Goal: Information Seeking & Learning: Find specific fact

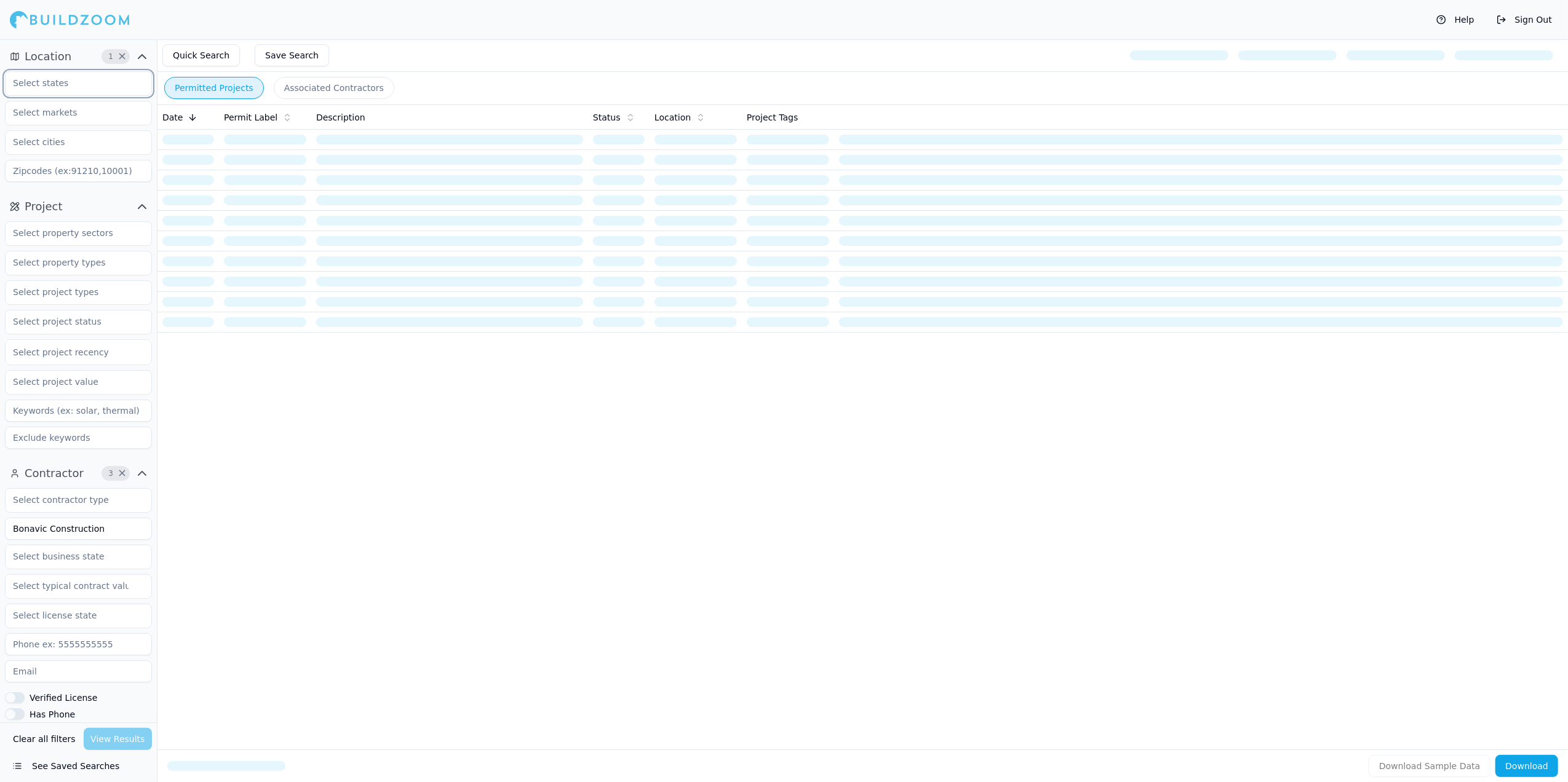
click at [70, 84] on input "text" at bounding box center [70, 82] width 130 height 22
click at [65, 86] on icon "button" at bounding box center [69, 84] width 7 height 7
type input "[US_STATE]"
click at [28, 108] on div "[US_STATE]" at bounding box center [78, 111] width 141 height 20
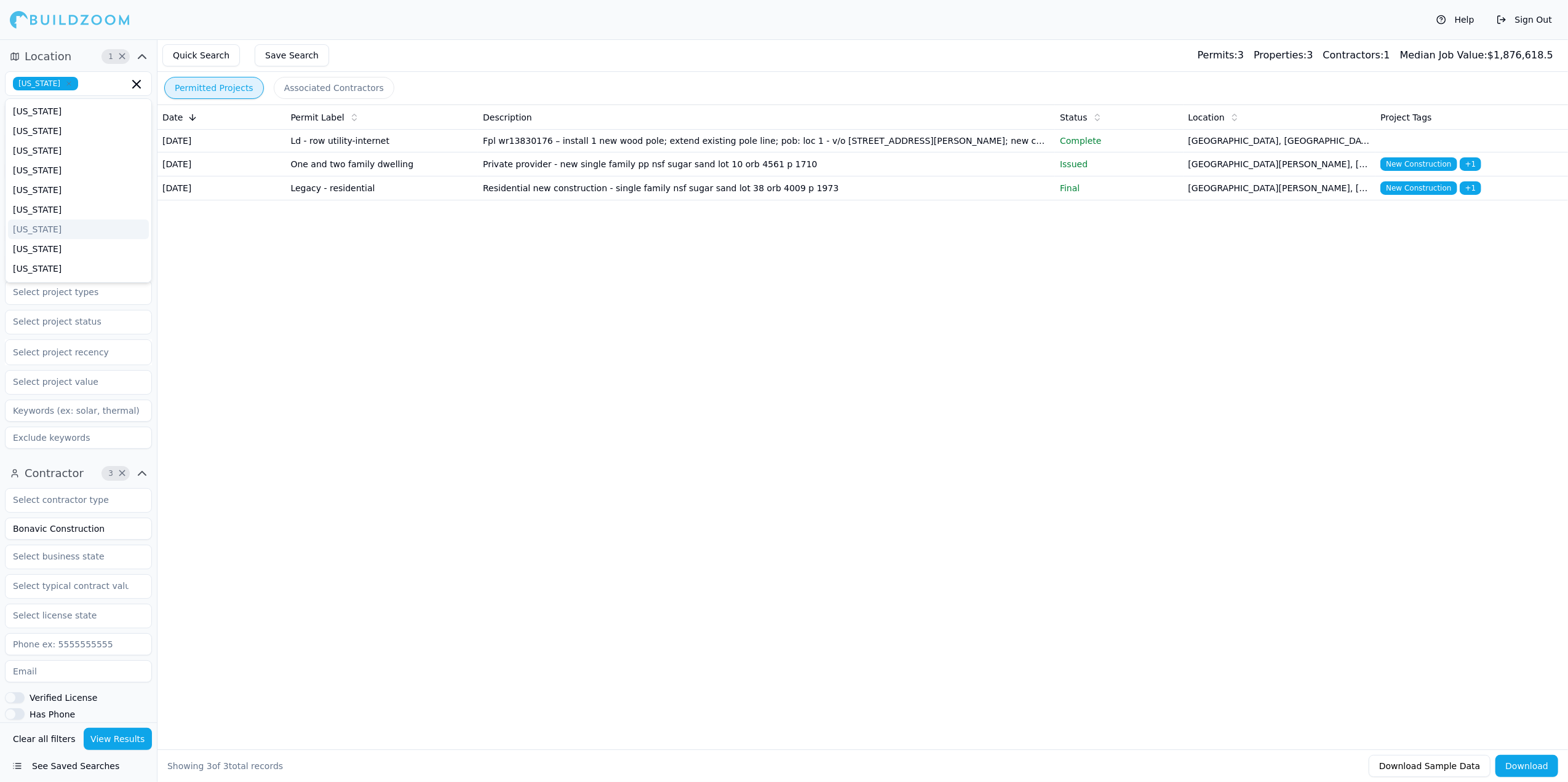
click at [184, 20] on div "Help Sign Out" at bounding box center [784, 20] width 1568 height 39
drag, startPoint x: 101, startPoint y: 536, endPoint x: -4, endPoint y: 536, distance: 105.0
click at [0, 536] on html "Help Sign Out Location 1 × [US_STATE] Project Select project recency Contractor…" at bounding box center [784, 391] width 1568 height 782
drag, startPoint x: 122, startPoint y: 529, endPoint x: 103, endPoint y: 530, distance: 19.0
click at [103, 530] on input "Allied Energy Solutions, LLC" at bounding box center [78, 528] width 147 height 22
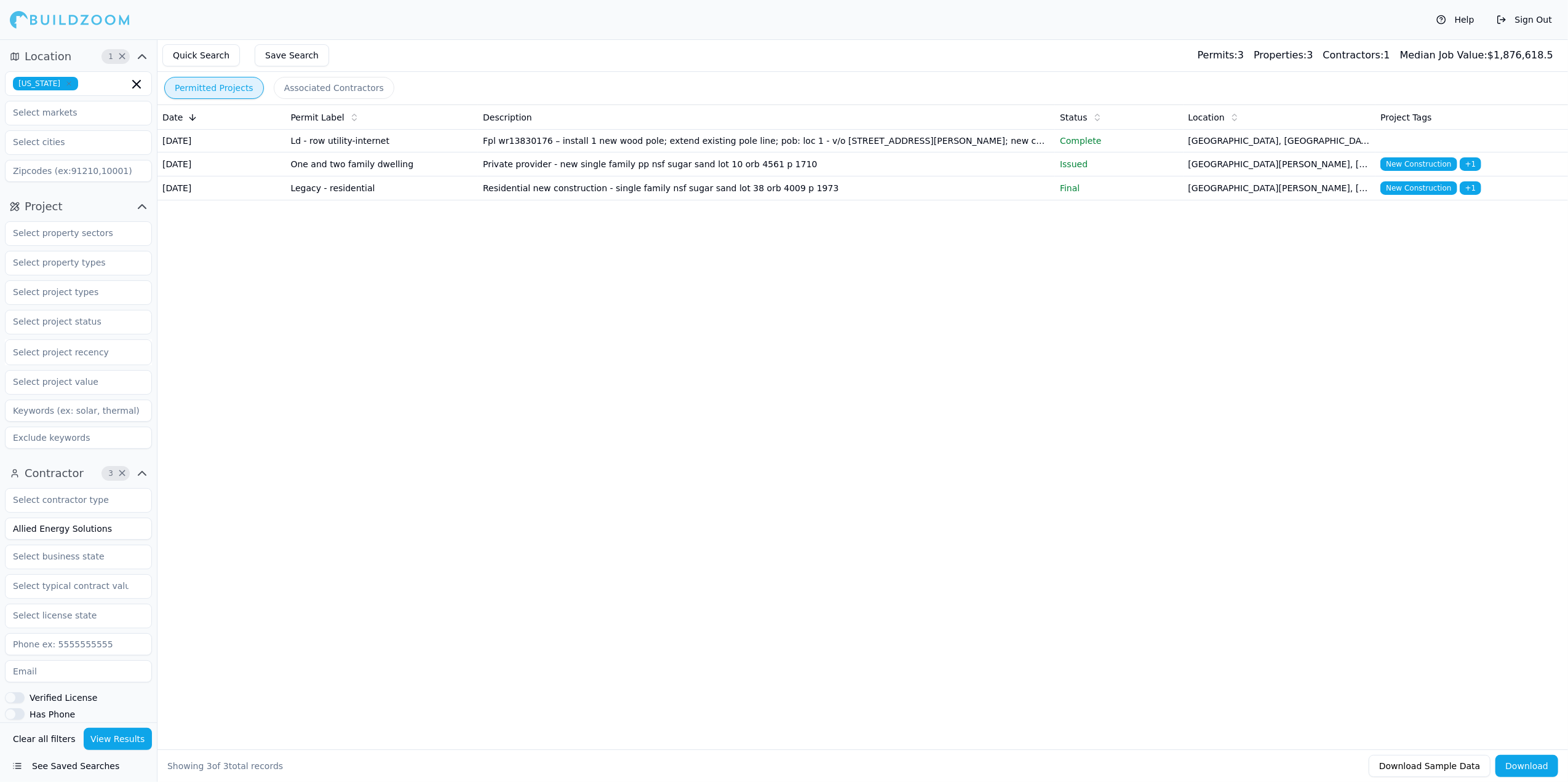
type input "Allied Energy Solutions"
click at [111, 736] on button "View Results" at bounding box center [118, 738] width 69 height 22
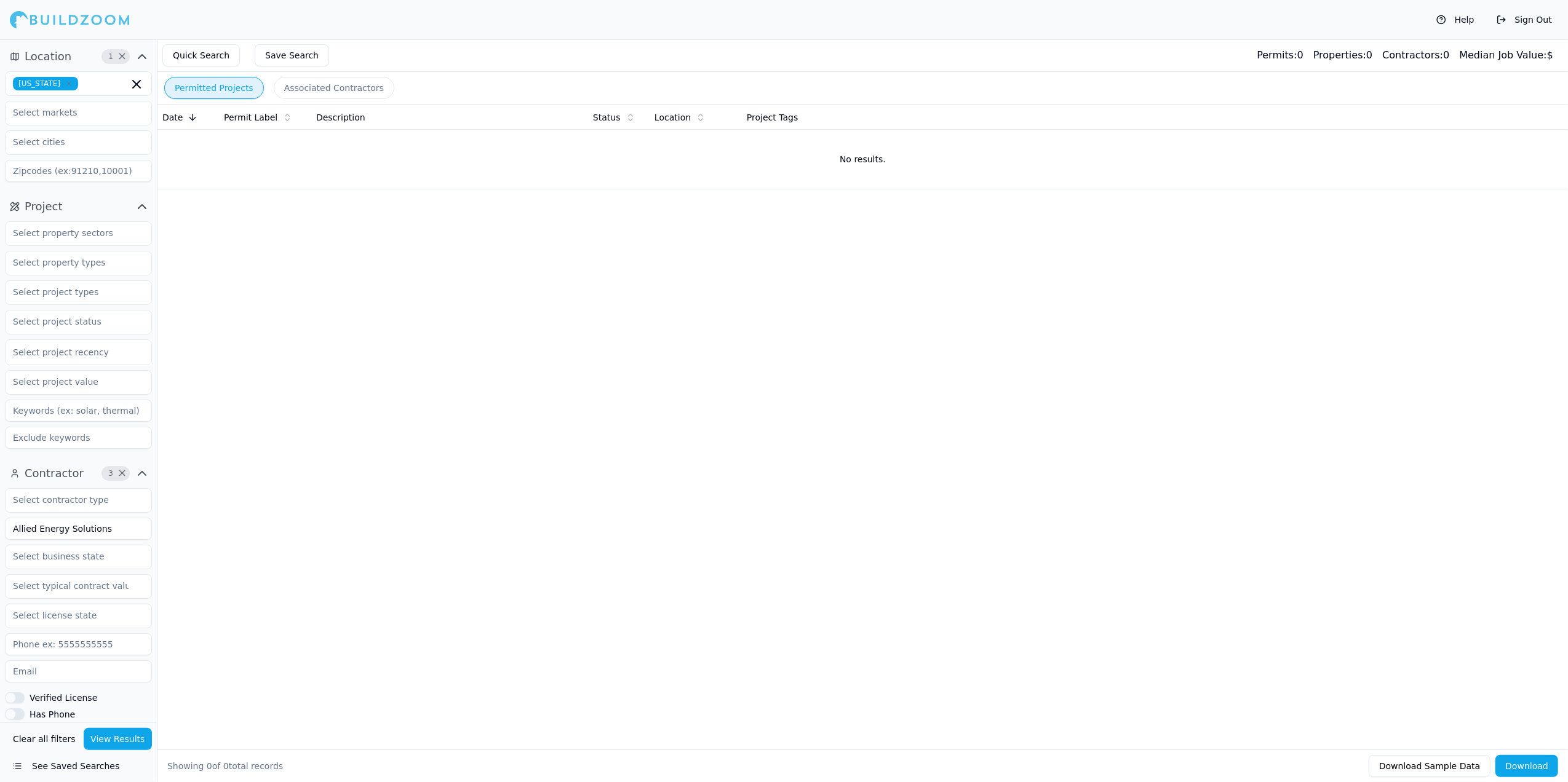
click at [128, 744] on button "View Results" at bounding box center [118, 738] width 69 height 22
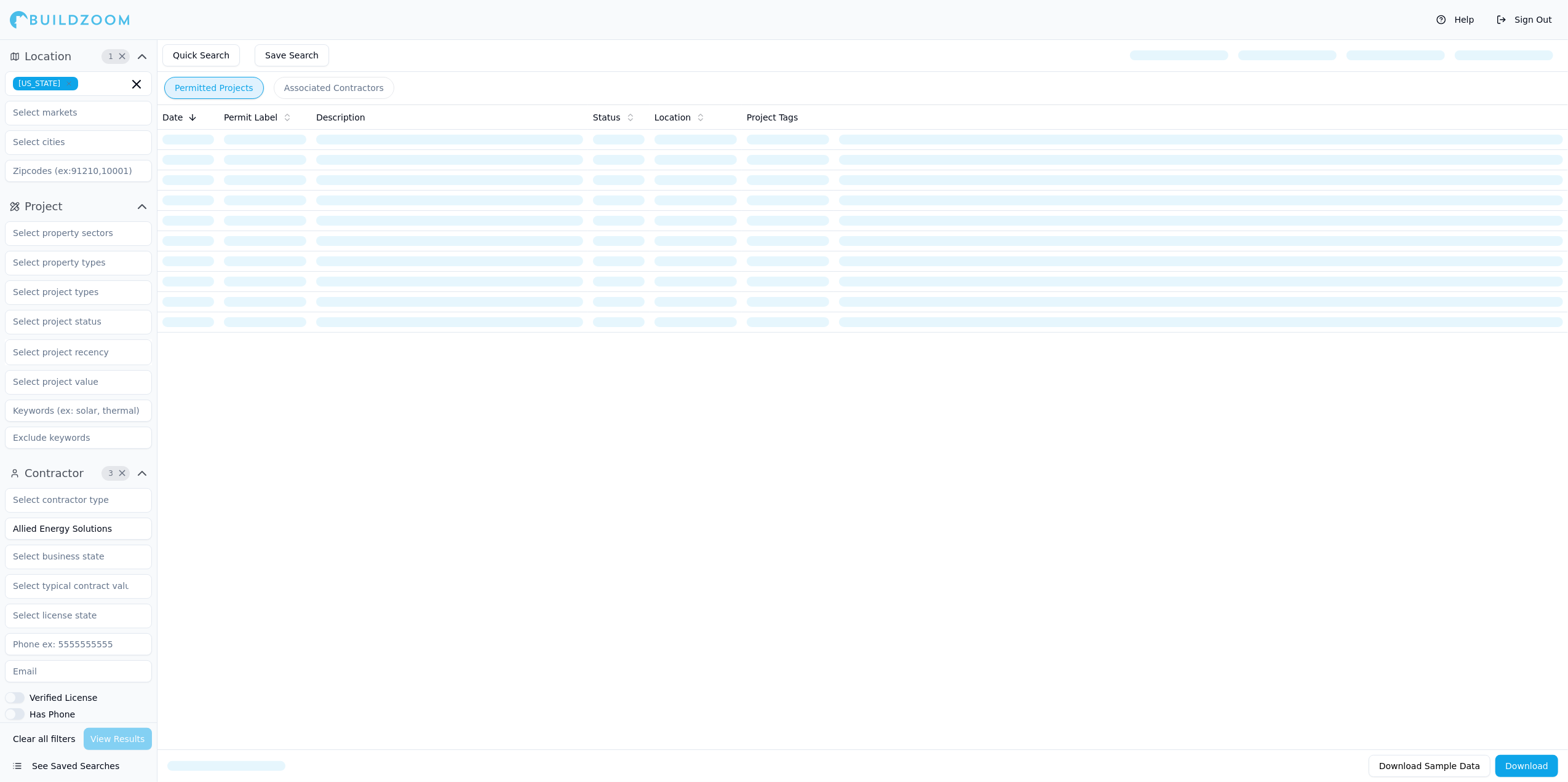
click at [306, 90] on button "Associated Contractors" at bounding box center [333, 87] width 120 height 22
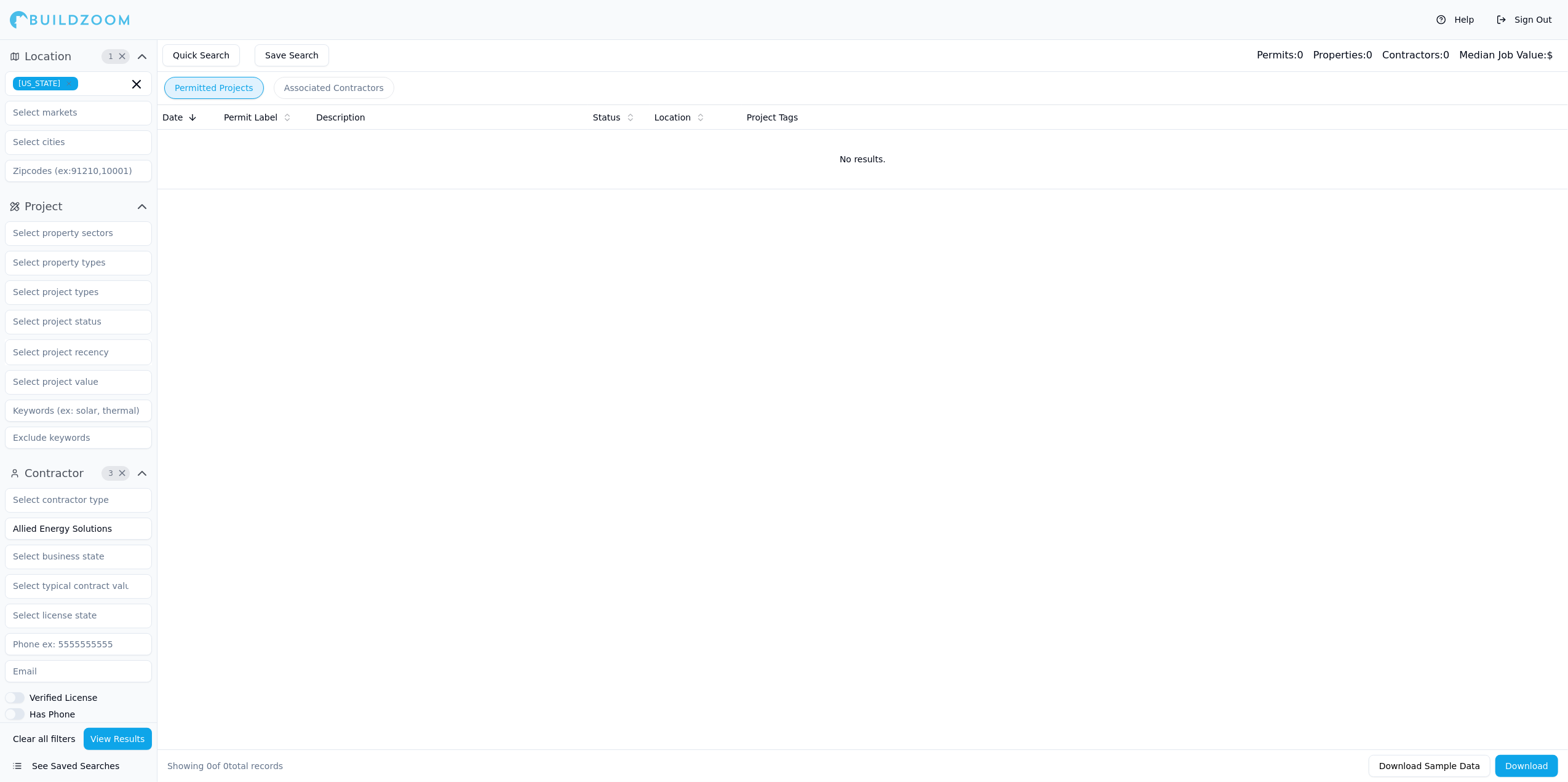
click at [222, 86] on button "Permitted Projects" at bounding box center [214, 87] width 100 height 22
click at [286, 84] on button "Associated Contractors" at bounding box center [333, 87] width 120 height 22
